Goal: Check status: Check status

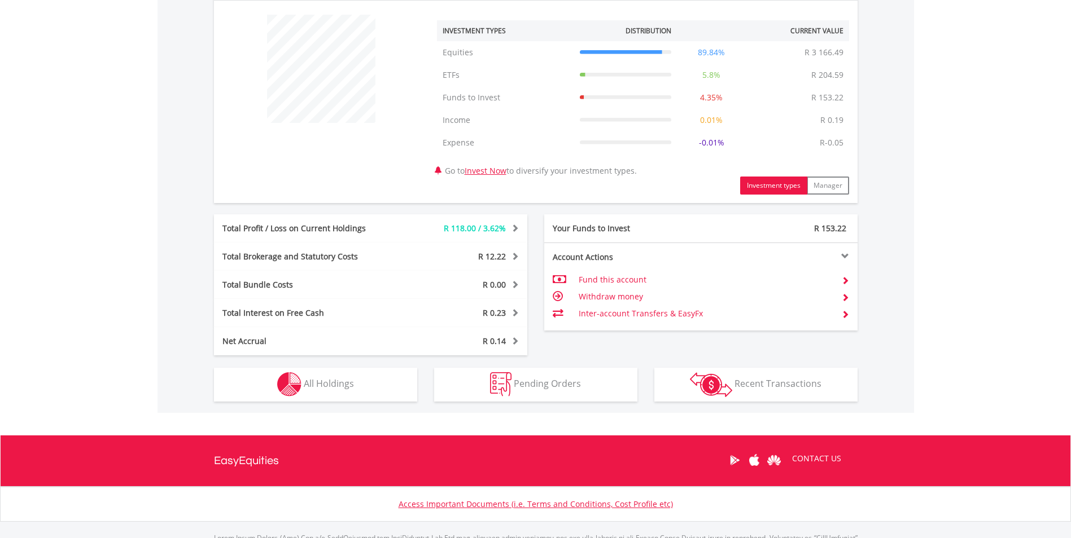
scroll to position [437, 0]
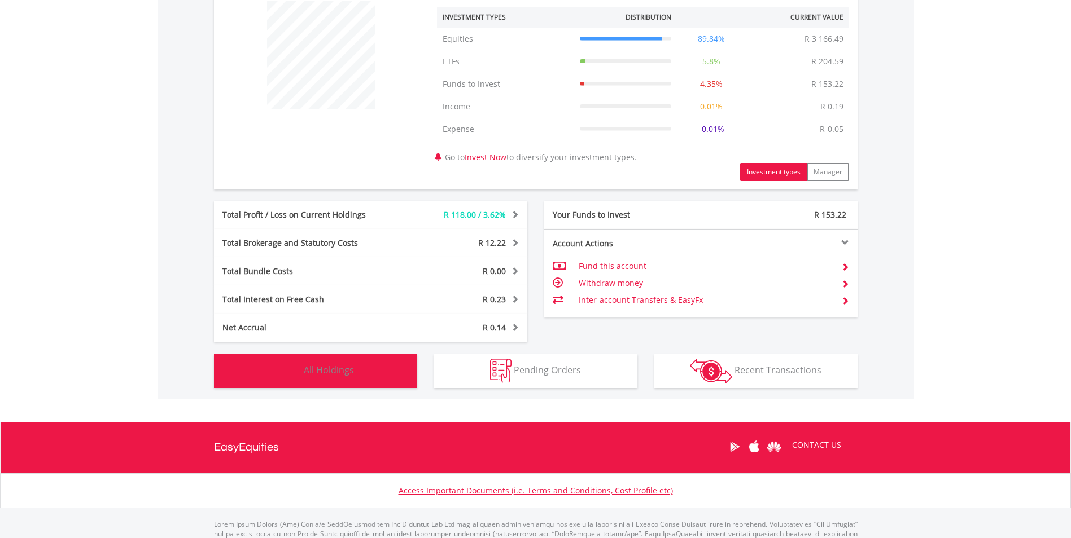
click at [358, 377] on button "Holdings All Holdings" at bounding box center [315, 371] width 203 height 34
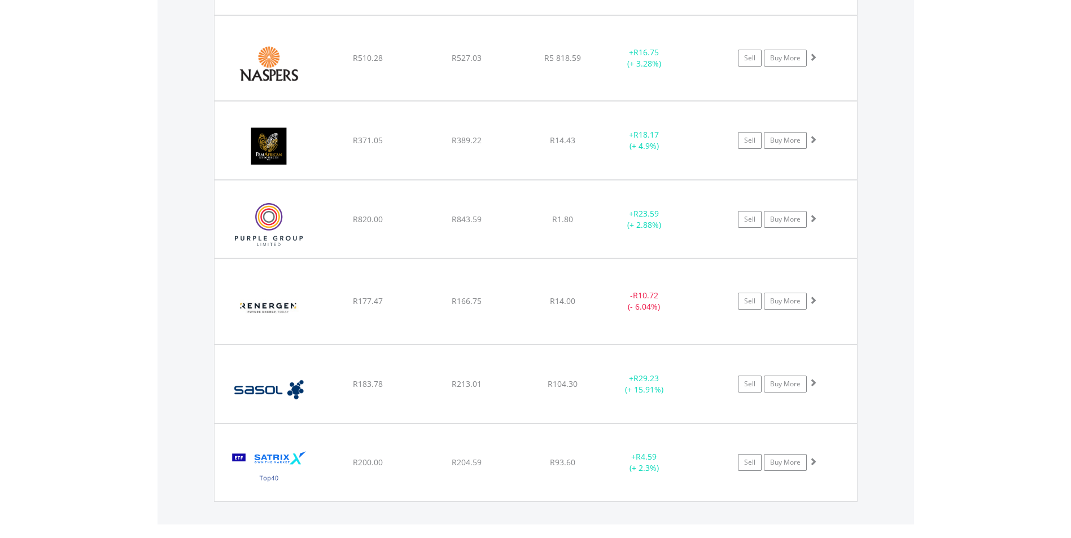
scroll to position [1139, 0]
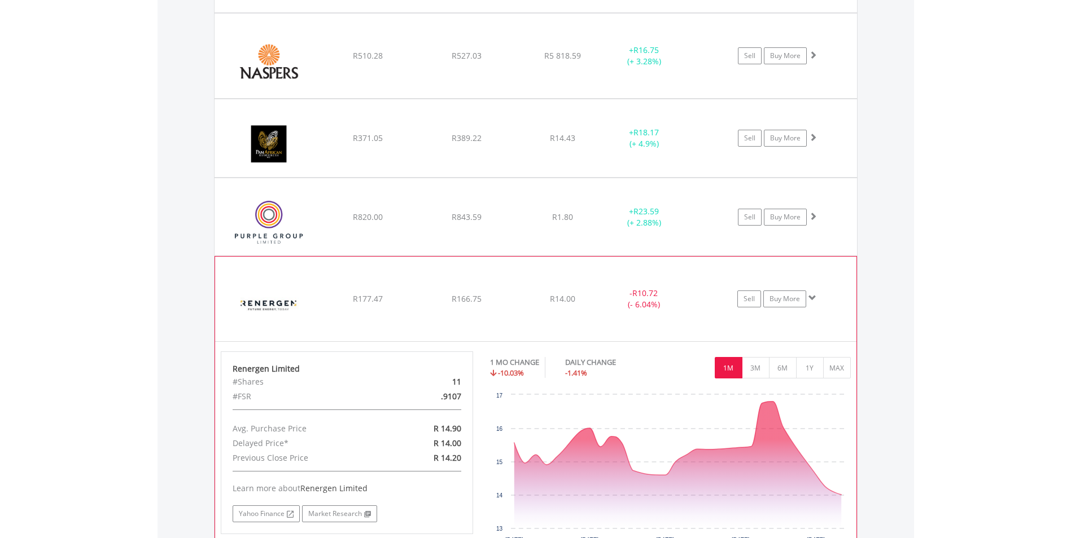
click at [816, 298] on span at bounding box center [812, 298] width 8 height 8
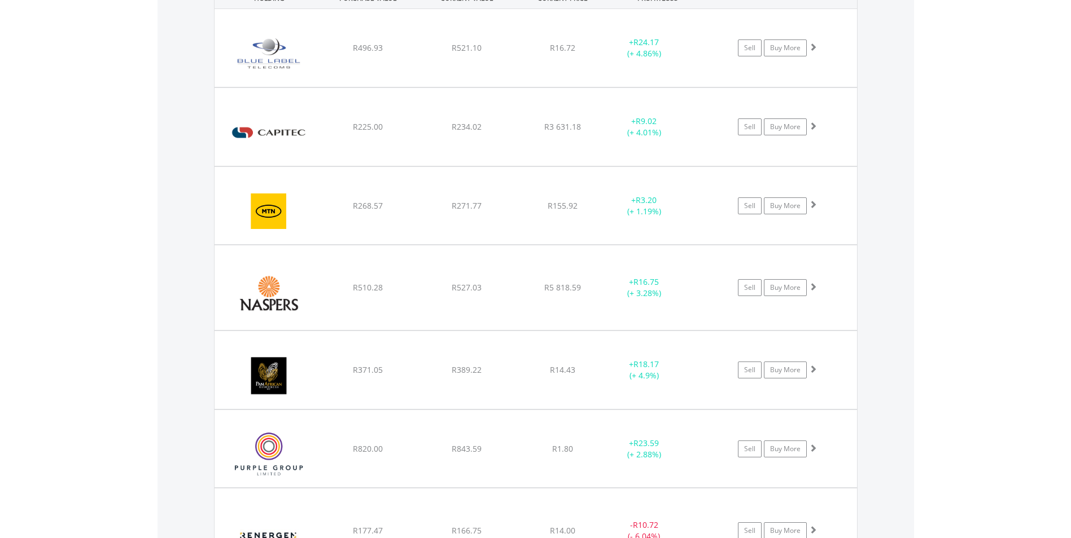
scroll to position [904, 0]
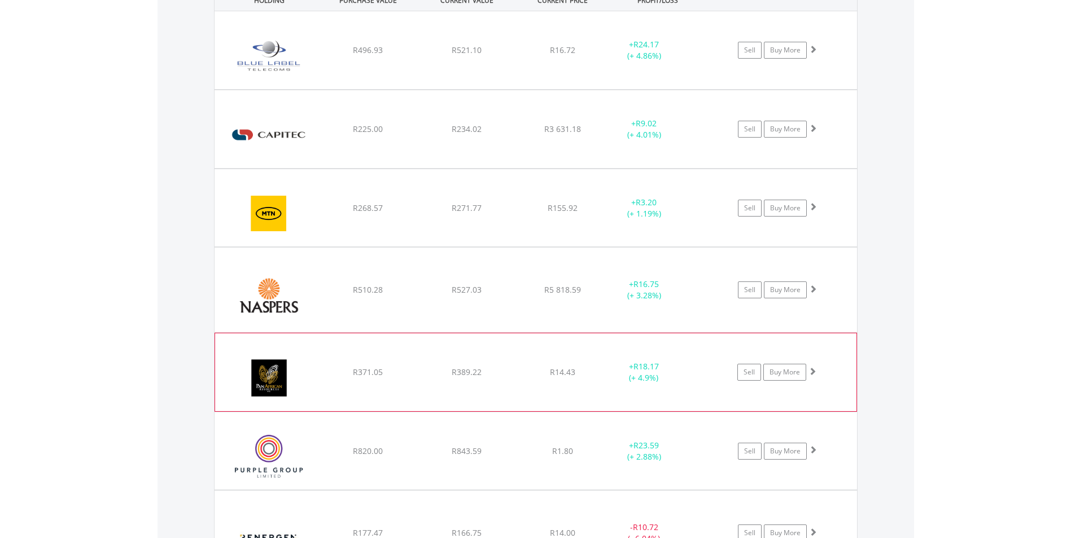
click at [566, 89] on div "﻿ Pan African Resource PLC R371.05 R389.22 R14.43 + R18.17 (+ 4.9%) Sell Buy Mo…" at bounding box center [535, 50] width 642 height 78
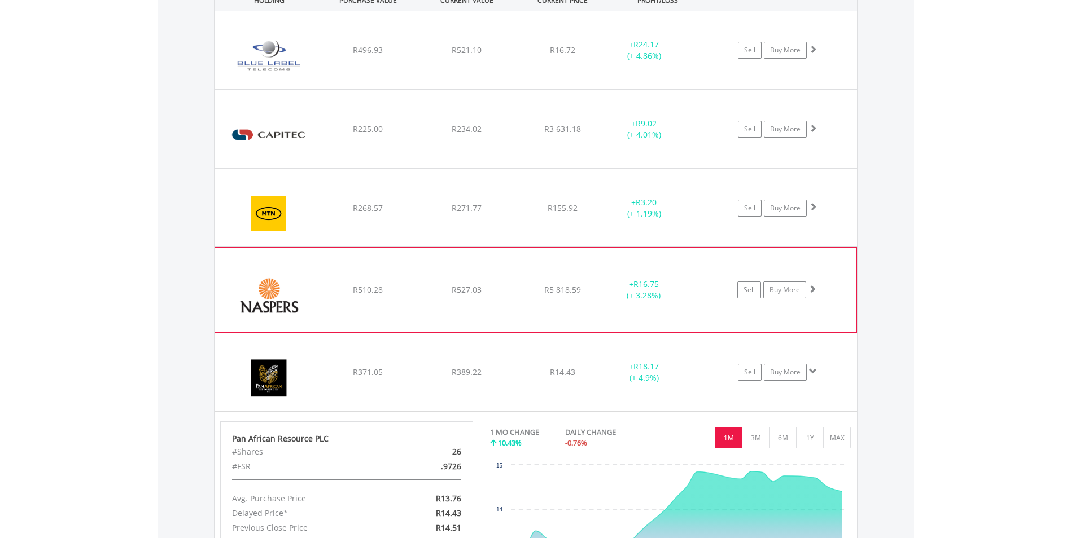
click at [704, 89] on div "﻿ Naspers Limited R510.28 R527.03 R5 818.59 + R16.75 (+ 3.28%) Sell Buy More" at bounding box center [535, 50] width 642 height 78
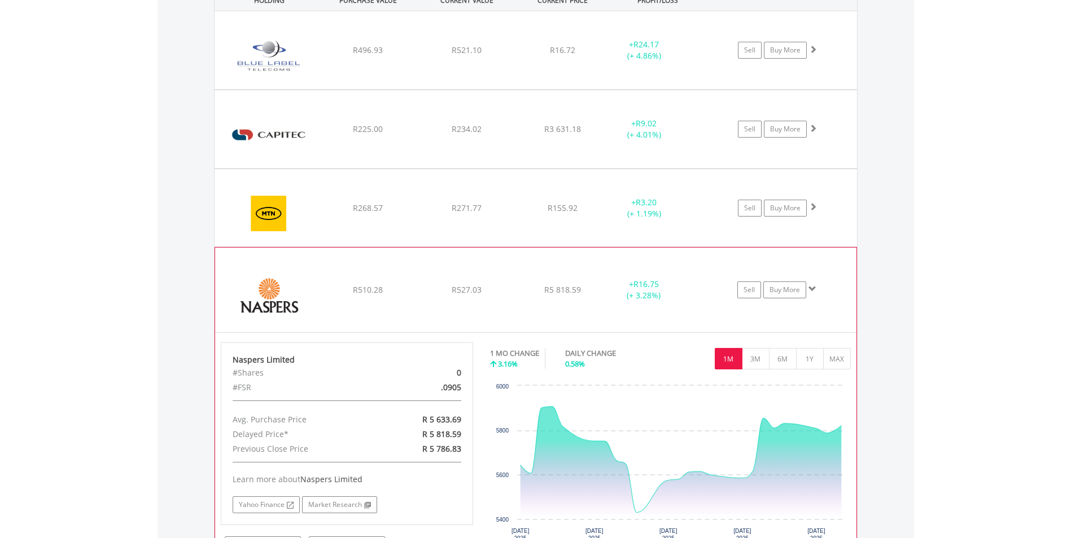
click at [815, 287] on span at bounding box center [812, 289] width 8 height 8
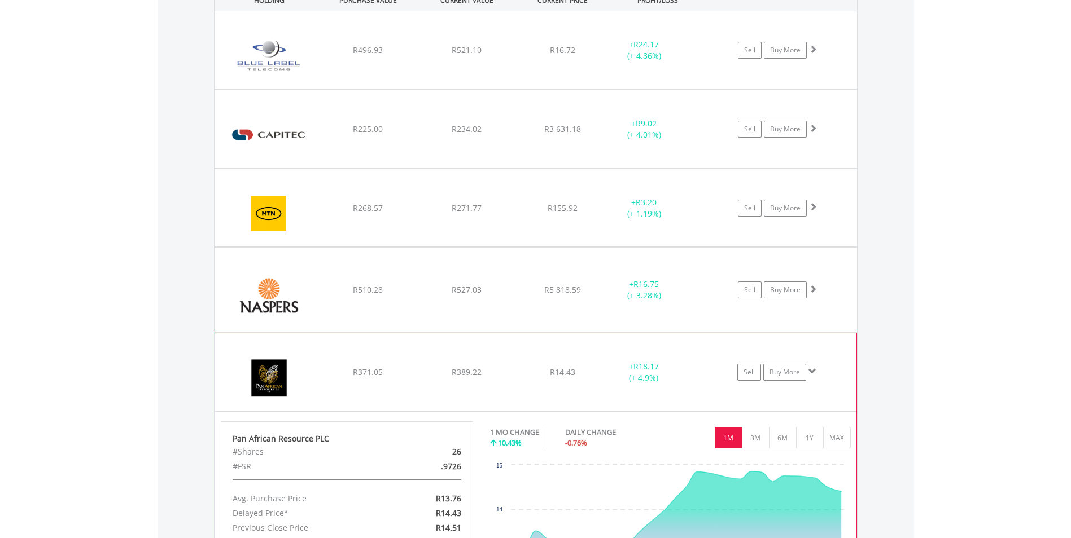
click at [813, 369] on span at bounding box center [812, 371] width 8 height 8
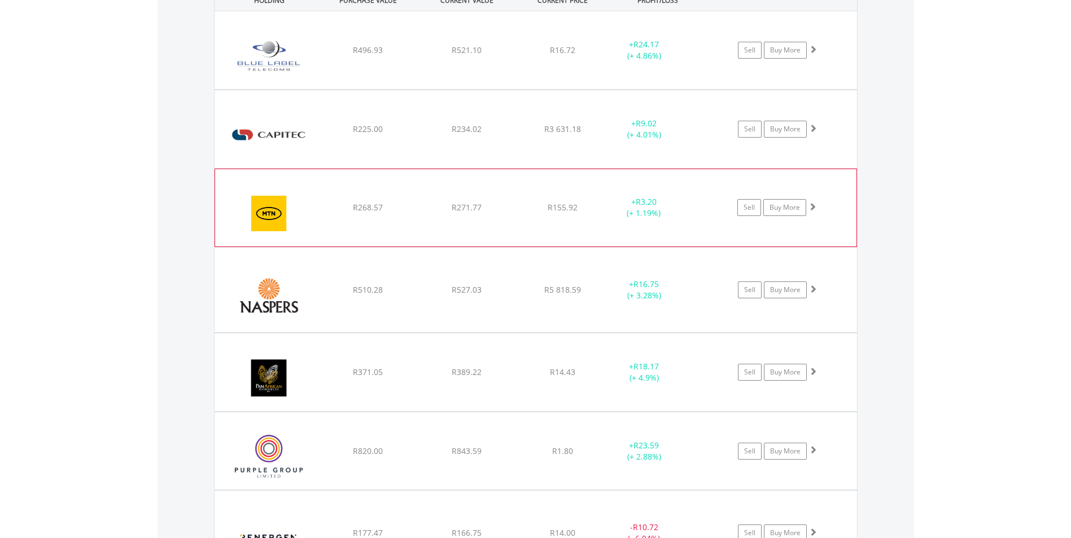
click at [582, 89] on div "﻿ MTN Group Limited R268.57 R271.77 R155.92 + R3.20 (+ 1.19%) Sell Buy More" at bounding box center [535, 50] width 642 height 78
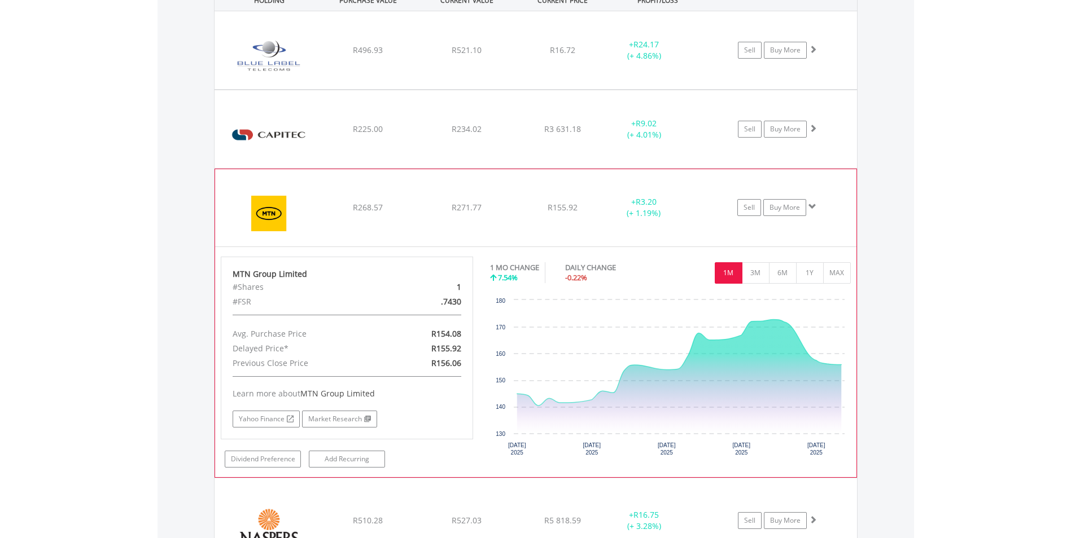
click at [813, 204] on span at bounding box center [812, 207] width 8 height 8
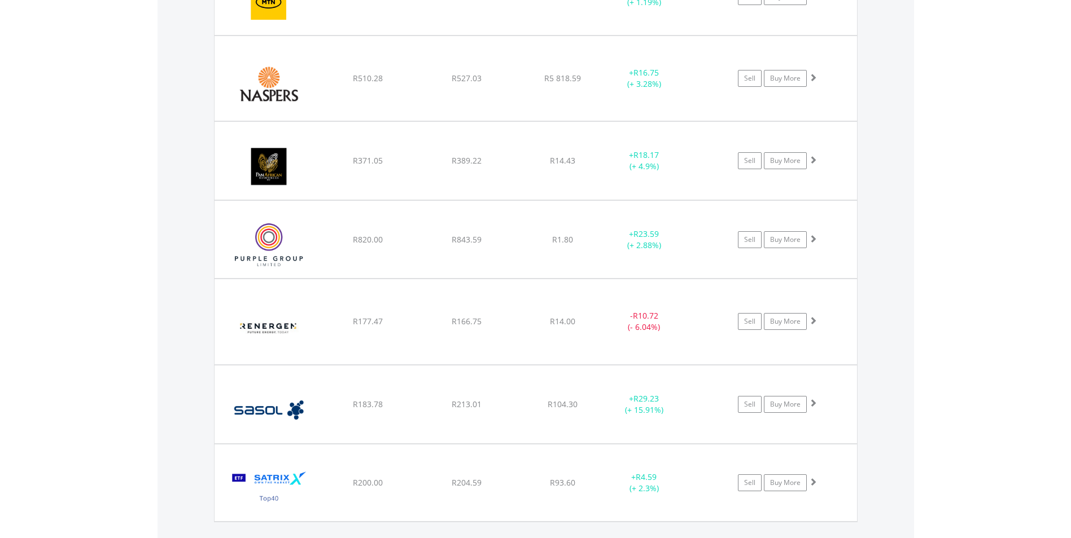
scroll to position [1128, 0]
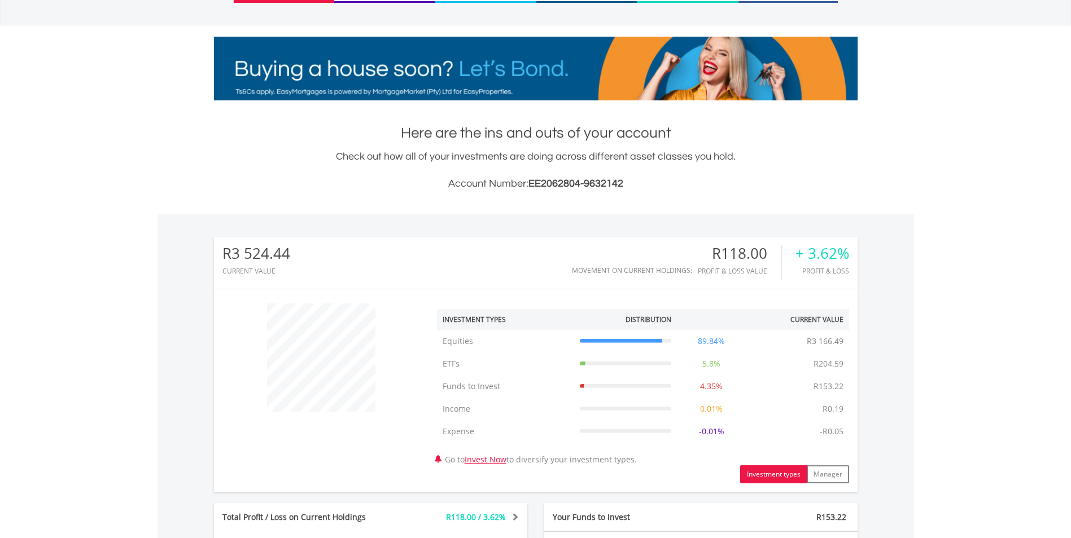
scroll to position [86, 0]
